Goal: Task Accomplishment & Management: Manage account settings

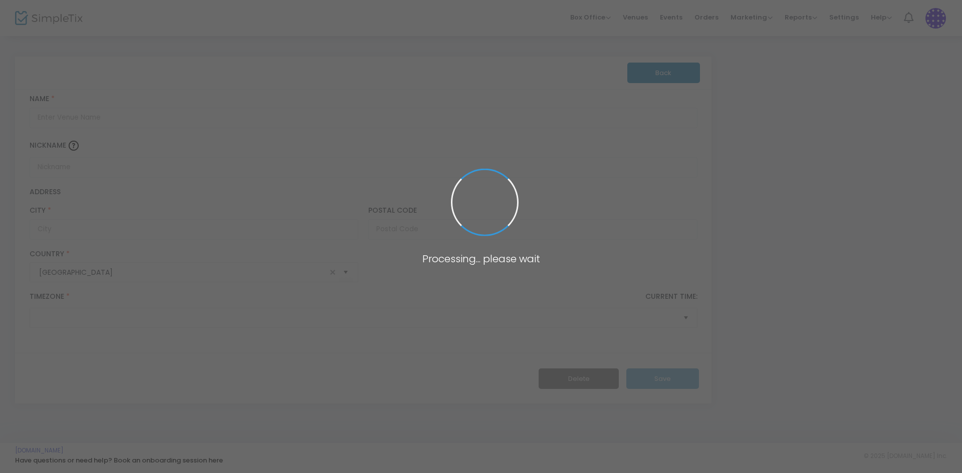
type input "The Indiana Theater"
type input "The Indiana Theater WCA CHART"
type input "Indiana"
type input "15701"
type input "[GEOGRAPHIC_DATA]"
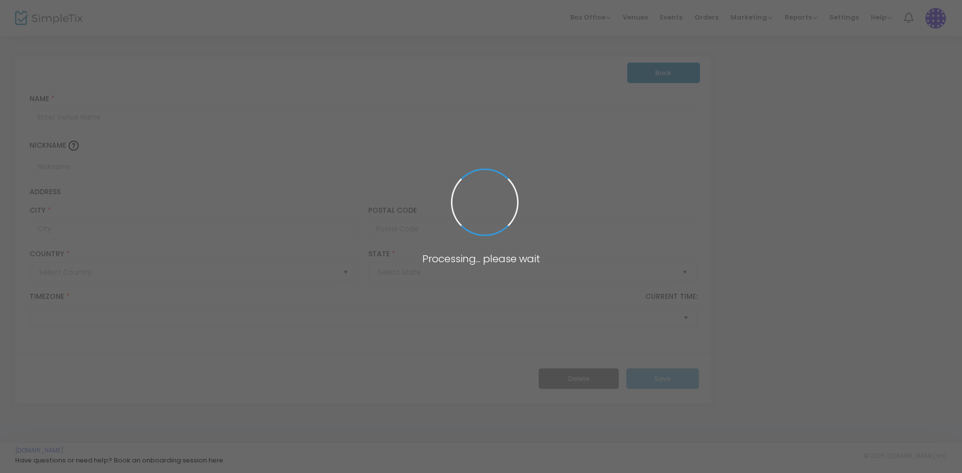
type input "[GEOGRAPHIC_DATA]"
type input "The [US_STATE][GEOGRAPHIC_DATA]"
type input "The [US_STATE] Theater WCA CHART"
type input "Indiana"
type input "15701"
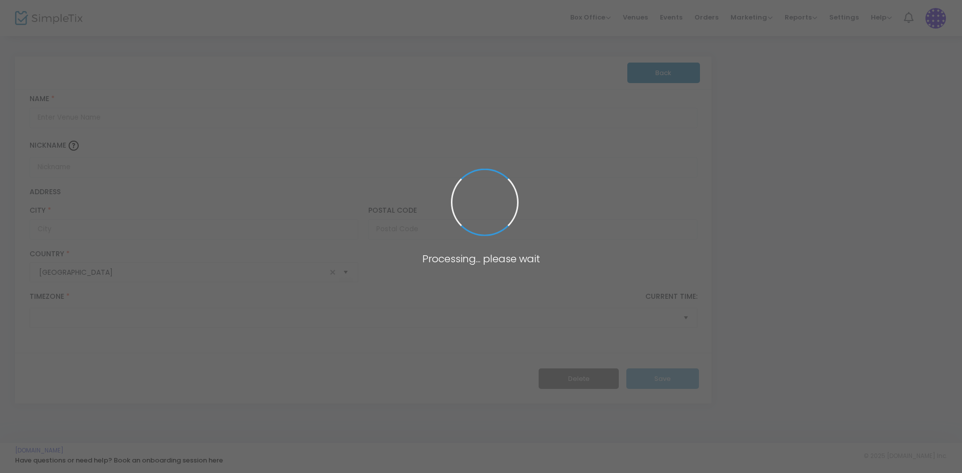
type input "United States"
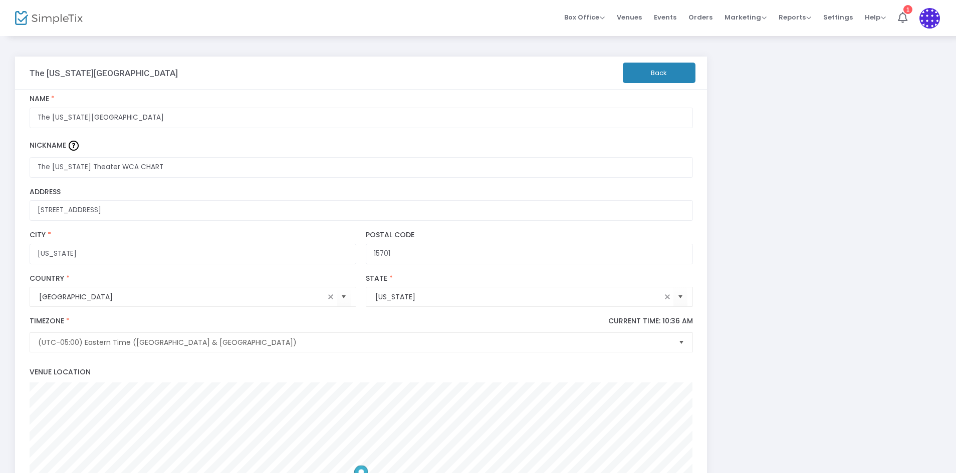
click at [642, 73] on button "Back" at bounding box center [659, 73] width 73 height 21
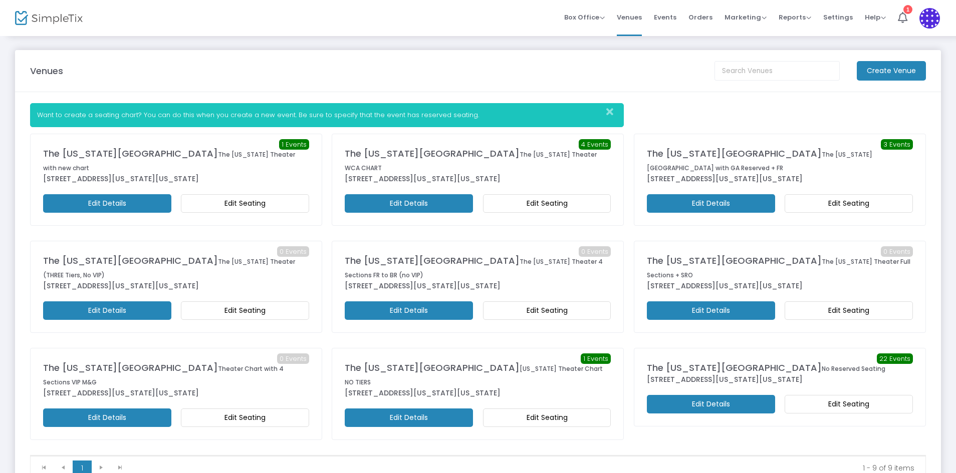
click at [608, 111] on icon "Close" at bounding box center [609, 112] width 7 height 10
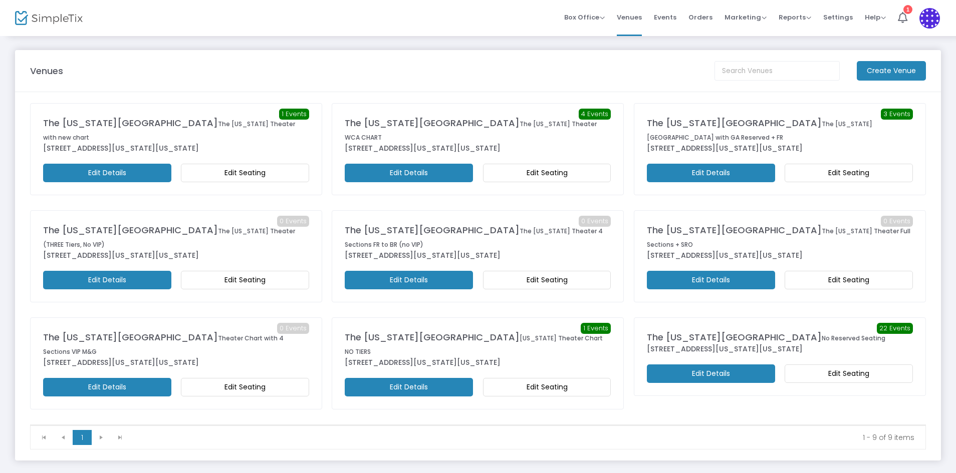
click at [827, 271] on m-button "Edit Seating" at bounding box center [849, 280] width 128 height 19
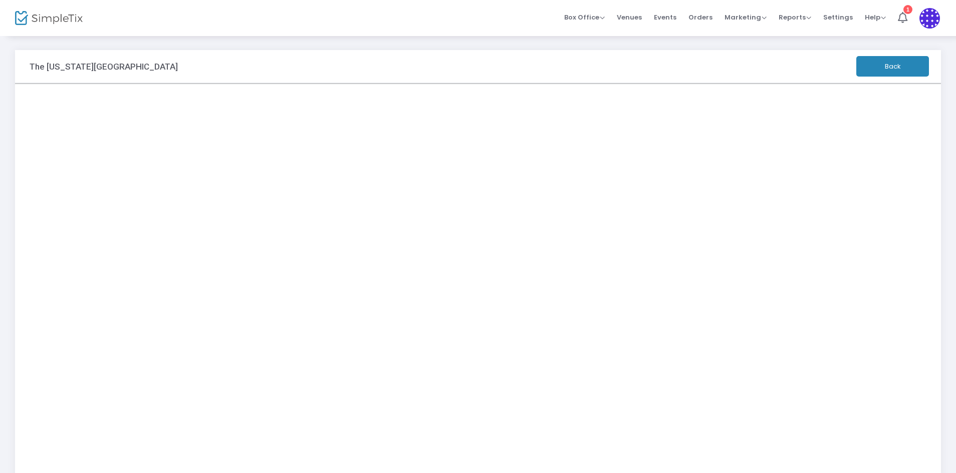
click at [903, 66] on button "Back" at bounding box center [892, 66] width 73 height 21
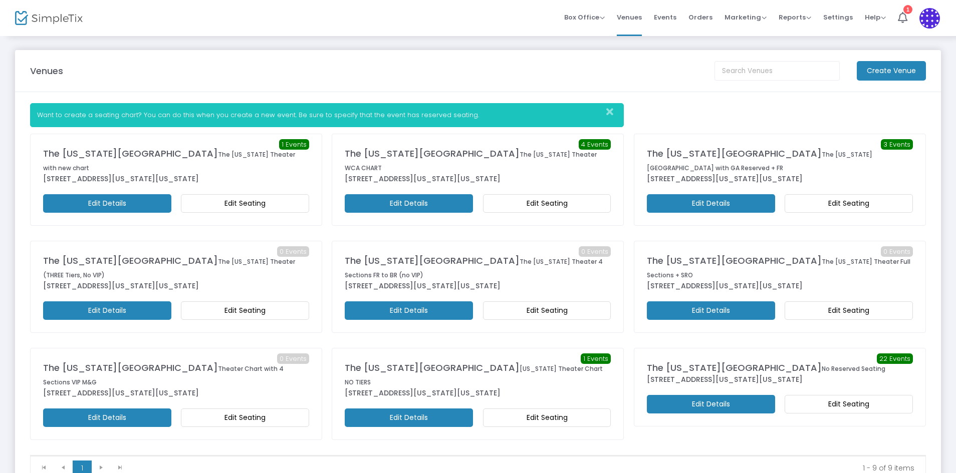
click at [139, 409] on m-button "Edit Details" at bounding box center [107, 418] width 128 height 19
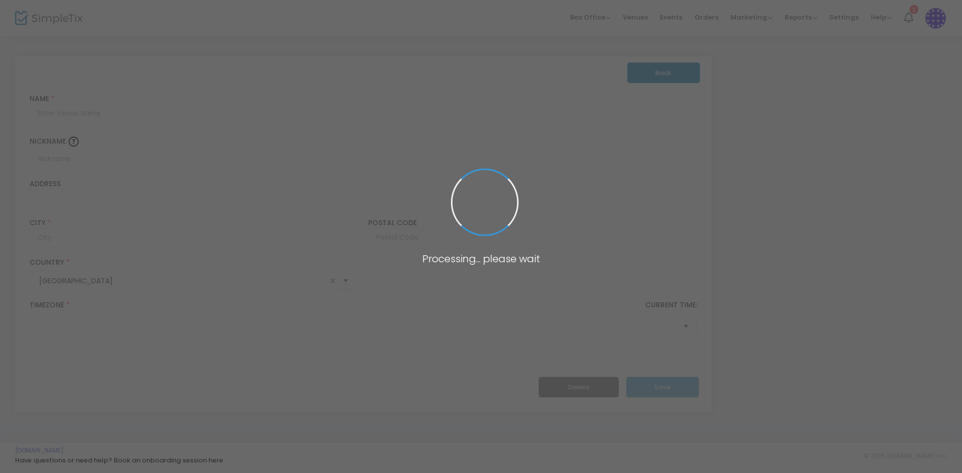
type input "The [US_STATE][GEOGRAPHIC_DATA]"
type input "Theater Chart with 4 Sections VIP M&G"
type input "[STREET_ADDRESS]"
type input "[US_STATE]"
type input "15701"
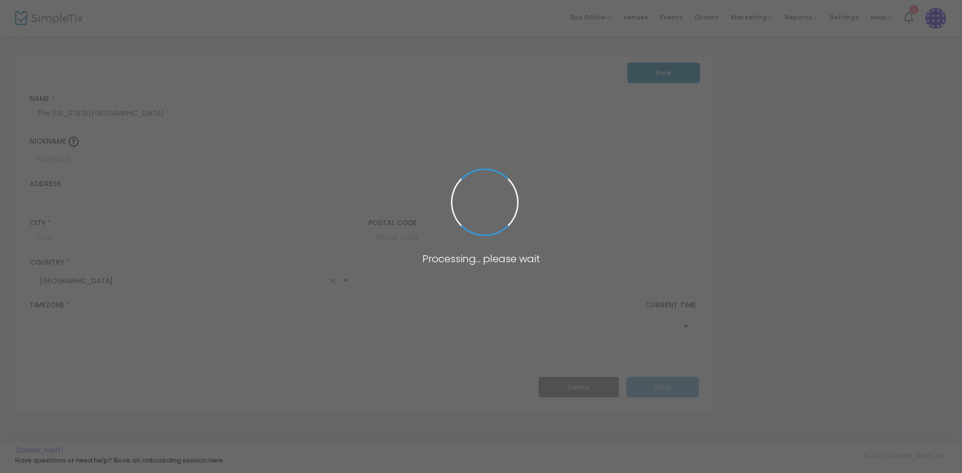
type input "[GEOGRAPHIC_DATA]"
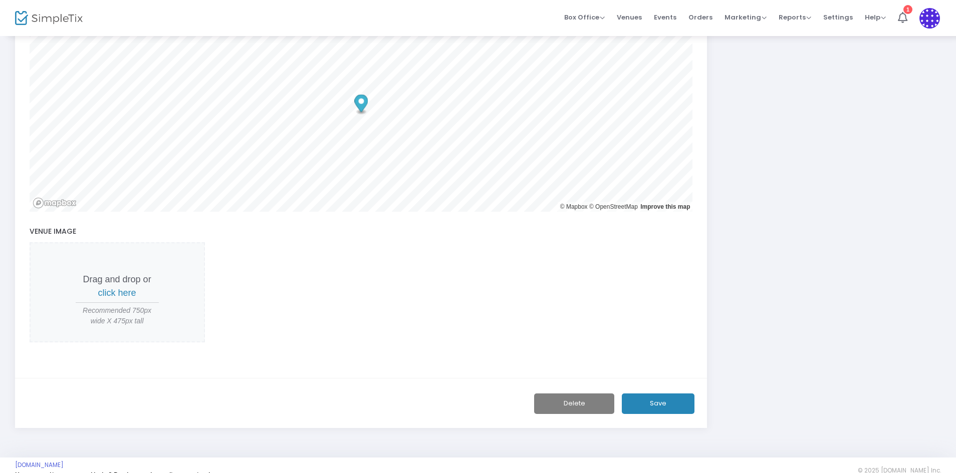
scroll to position [370, 0]
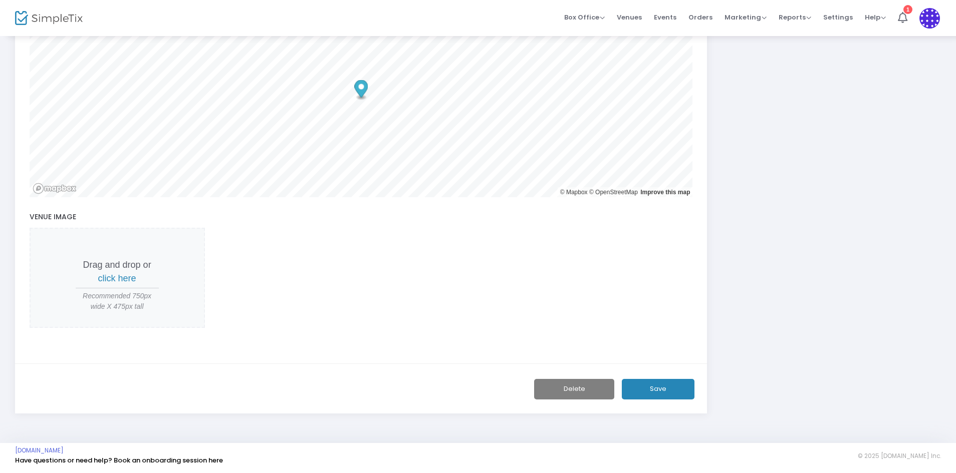
click at [568, 389] on button "Delete" at bounding box center [574, 389] width 80 height 21
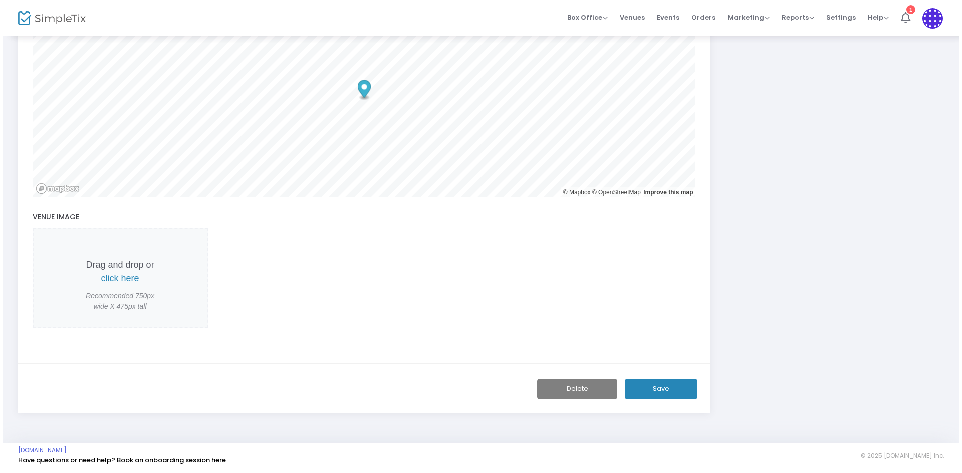
scroll to position [0, 0]
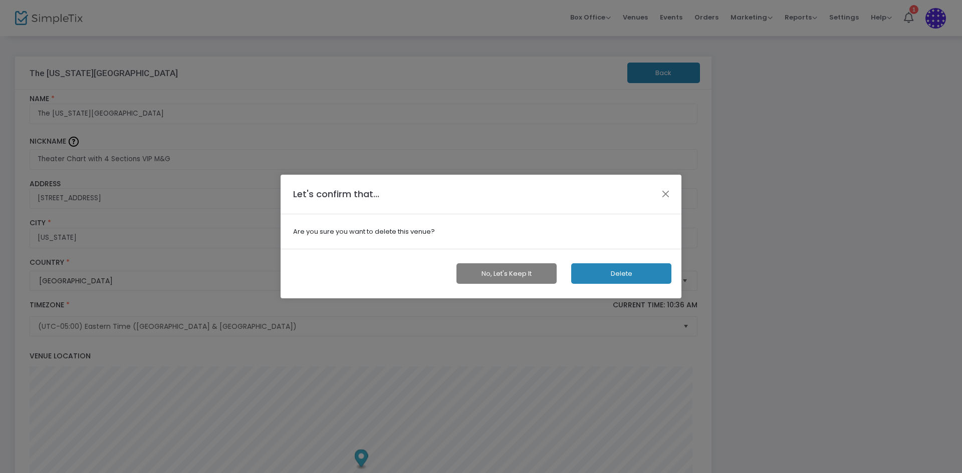
click at [612, 274] on button "Delete" at bounding box center [621, 274] width 100 height 21
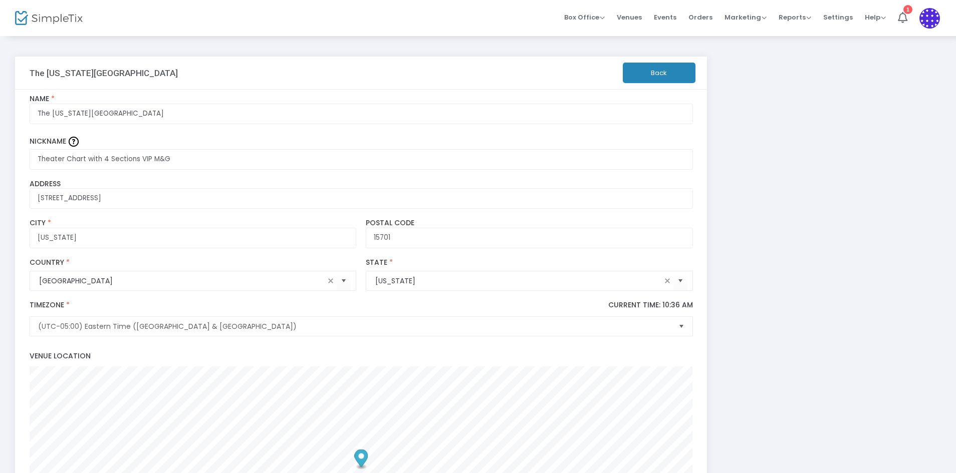
click at [647, 77] on button "Back" at bounding box center [659, 73] width 73 height 21
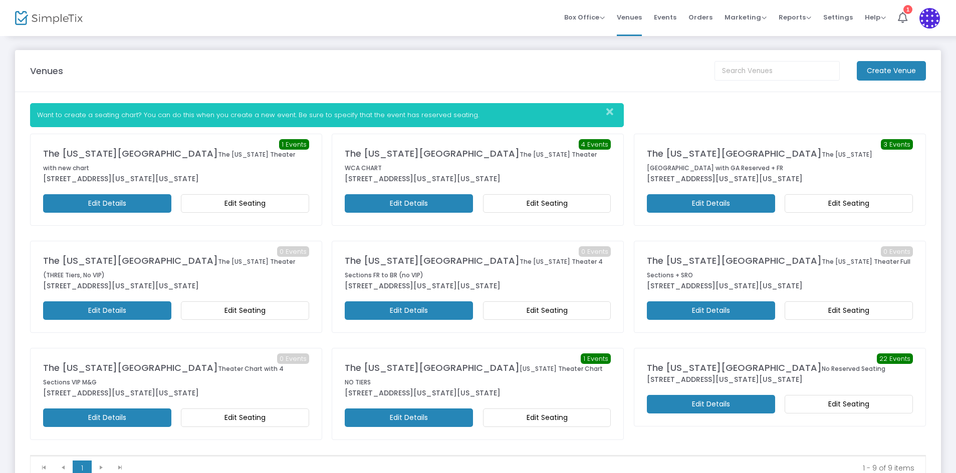
click at [614, 112] on button "Close" at bounding box center [613, 112] width 20 height 17
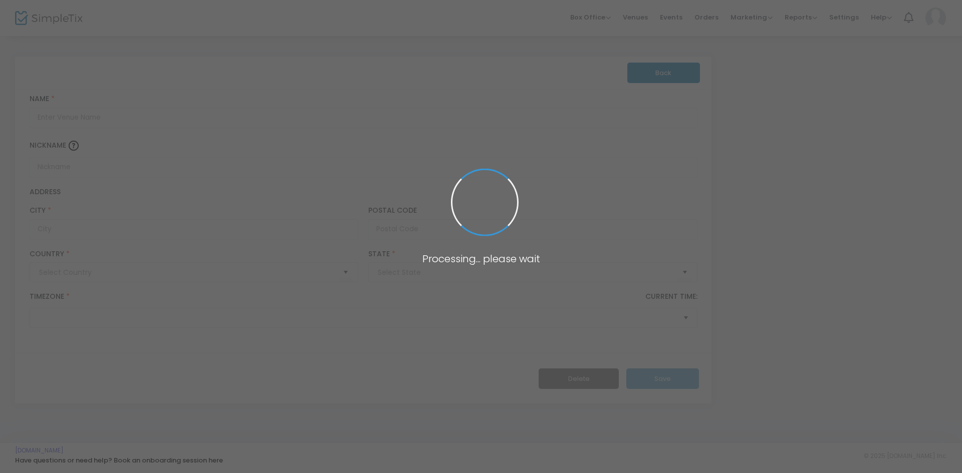
type input "[GEOGRAPHIC_DATA]"
type input "The [US_STATE][GEOGRAPHIC_DATA]"
type input "Front 2 Rows + 2 Back Sections"
type input "[US_STATE]"
type input "15701"
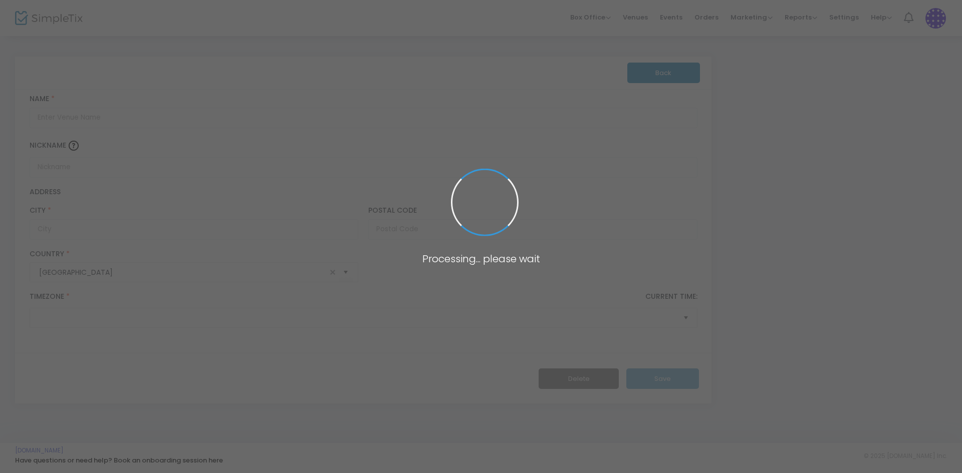
type input "[GEOGRAPHIC_DATA]"
